Goal: Information Seeking & Learning: Learn about a topic

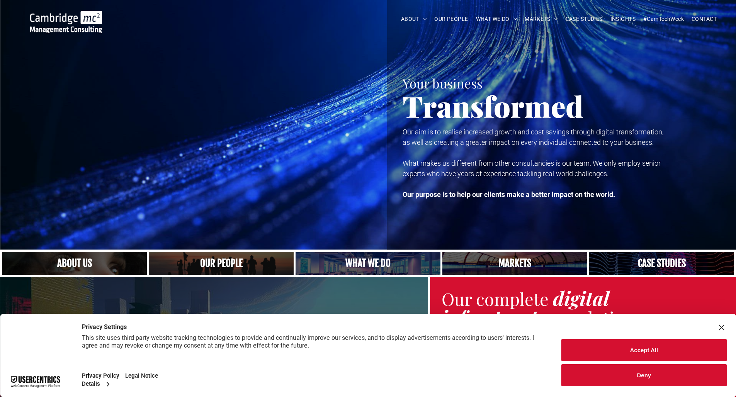
click at [656, 348] on button "Accept All" at bounding box center [643, 350] width 165 height 22
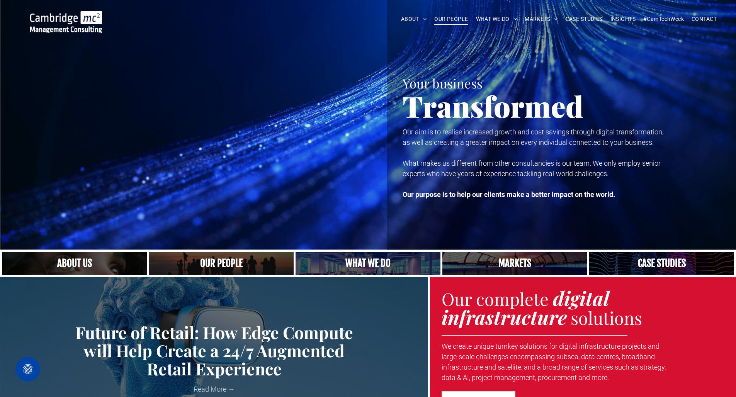
click at [448, 21] on span "OUR PEOPLE" at bounding box center [451, 19] width 34 height 12
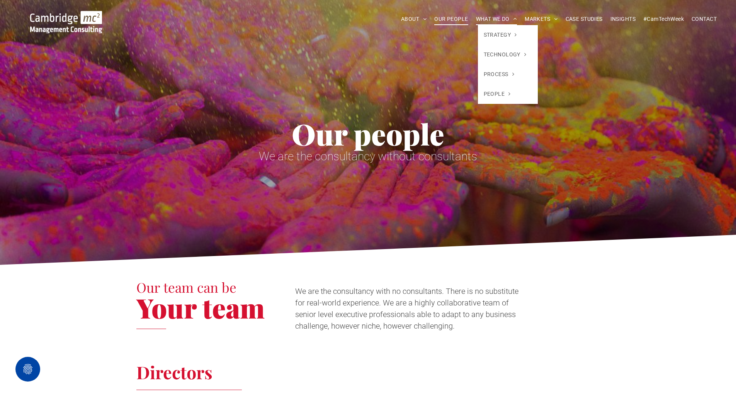
scroll to position [3, 0]
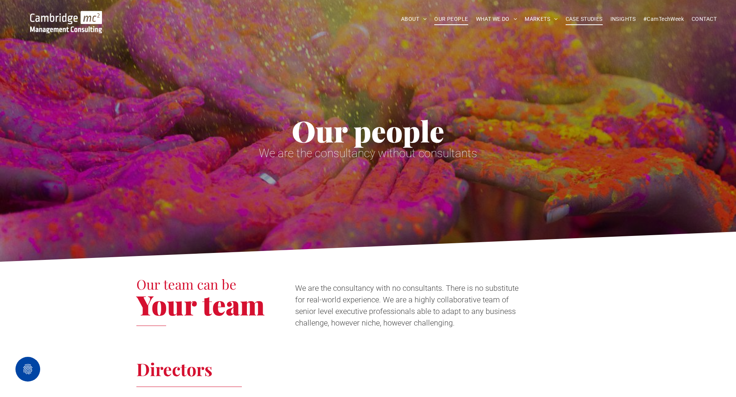
click at [579, 14] on span "CASE STUDIES" at bounding box center [584, 19] width 37 height 12
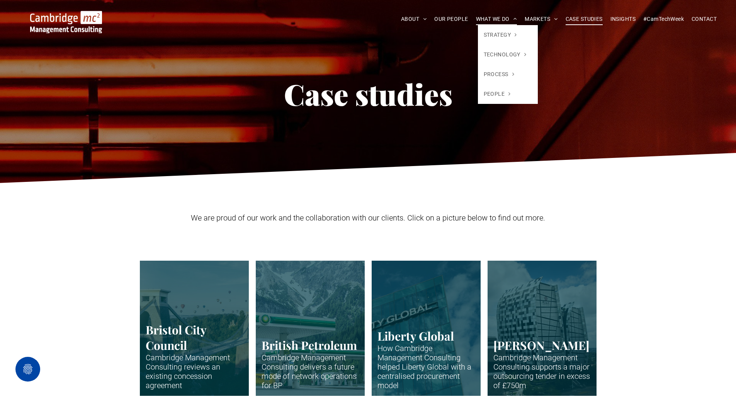
click at [486, 19] on span "WHAT WE DO" at bounding box center [496, 19] width 41 height 12
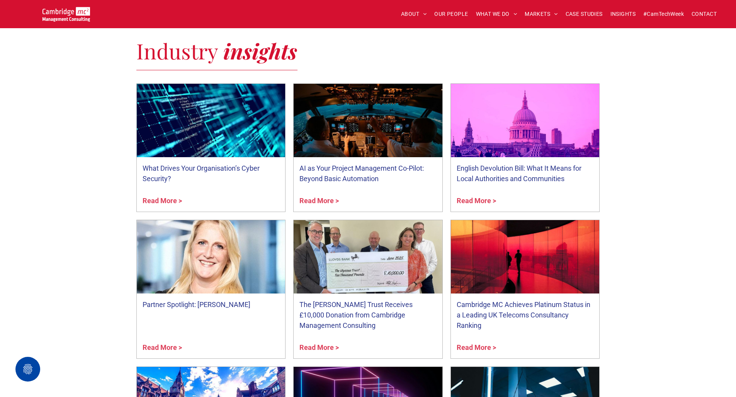
scroll to position [2545, 0]
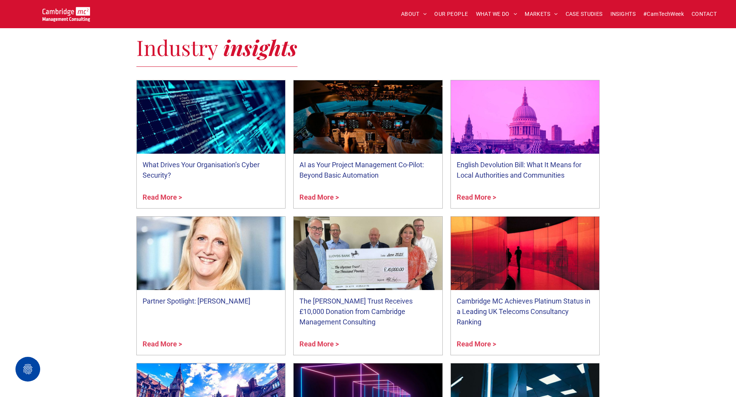
click at [195, 296] on link "Partner Spotlight: [PERSON_NAME]" at bounding box center [211, 301] width 137 height 10
